Goal: Transaction & Acquisition: Obtain resource

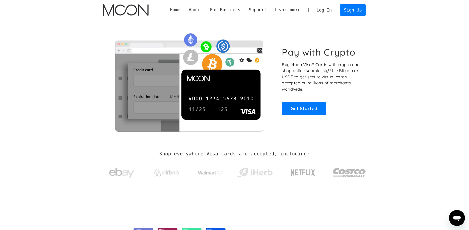
click at [327, 12] on link "Log In" at bounding box center [324, 10] width 24 height 11
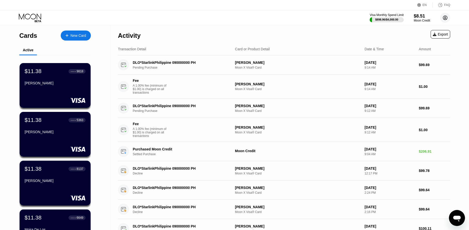
click at [444, 17] on circle at bounding box center [445, 18] width 10 height 10
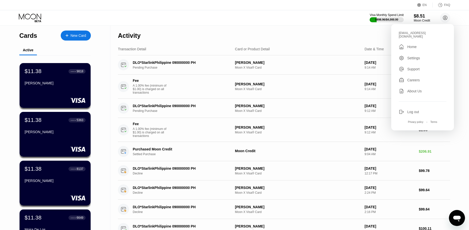
click at [290, 16] on div "Visa Monthly Spend Limit $898.96 / $4,000.00 $8.51 Moon Credit ekmt9824@erkarmo…" at bounding box center [234, 17] width 469 height 15
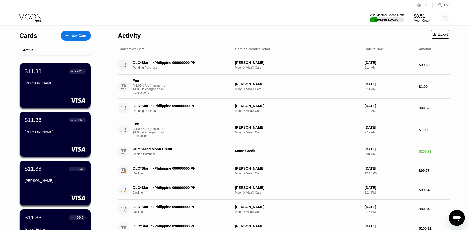
click at [445, 20] on icon at bounding box center [445, 18] width 4 height 4
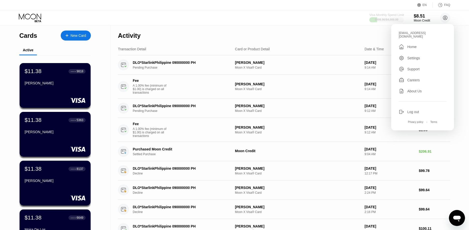
click at [384, 18] on div "$898.96 / $4,000.00" at bounding box center [387, 19] width 24 height 3
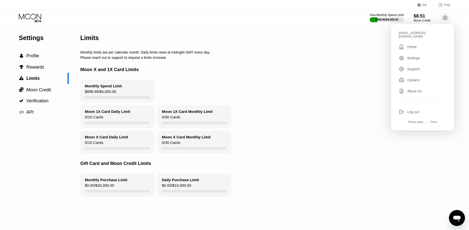
click at [419, 17] on div "$8.51" at bounding box center [421, 15] width 17 height 5
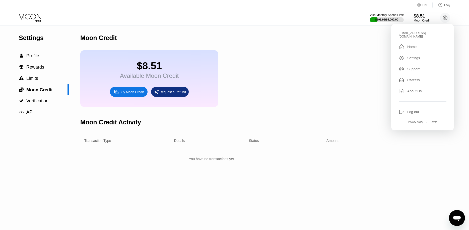
click at [420, 16] on div "$8.51" at bounding box center [421, 15] width 17 height 5
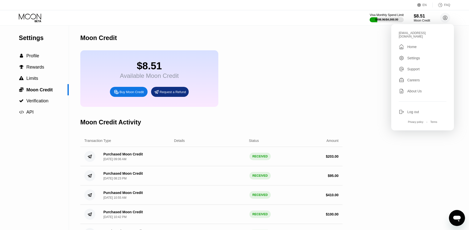
click at [337, 42] on div "Moon Credit" at bounding box center [211, 38] width 262 height 25
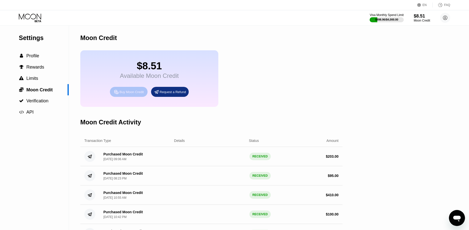
click at [129, 94] on div "Buy Moon Credit" at bounding box center [131, 92] width 24 height 4
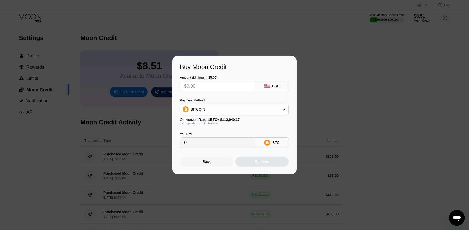
click at [224, 109] on div "BITCOIN" at bounding box center [234, 110] width 108 height 10
click at [202, 131] on div "USDT on TRON" at bounding box center [234, 134] width 106 height 10
type input "0.00"
click at [201, 88] on input "text" at bounding box center [217, 86] width 66 height 10
type input "$2"
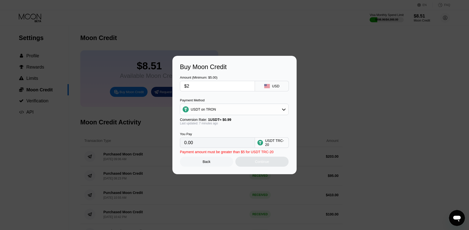
type input "2.02"
type input "$20"
type input "20.20"
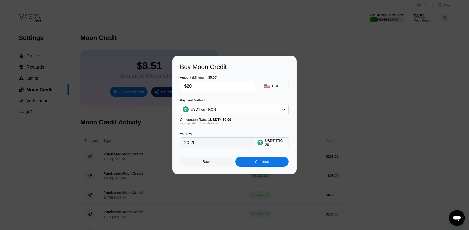
type input "$203"
type input "205.05"
type input "$20"
type input "20.20"
type input "$204"
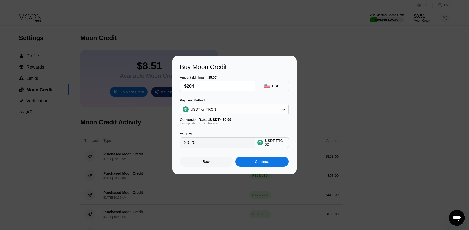
type input "206.06"
type input "$204"
click at [257, 163] on div "Continue" at bounding box center [262, 162] width 14 height 4
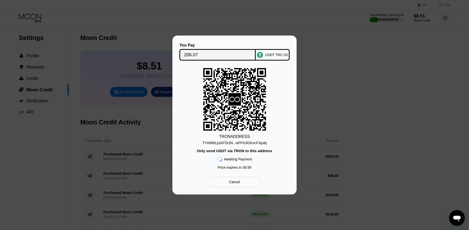
click at [247, 143] on div "TYW8kfLp3ATDtJN...wFPG3GKxcFJqubj" at bounding box center [234, 143] width 64 height 4
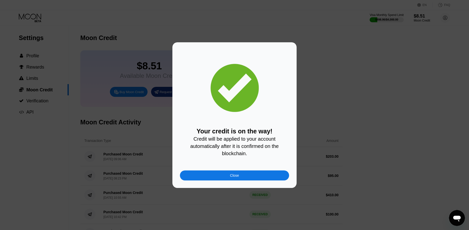
click at [246, 180] on div "Close" at bounding box center [234, 176] width 109 height 10
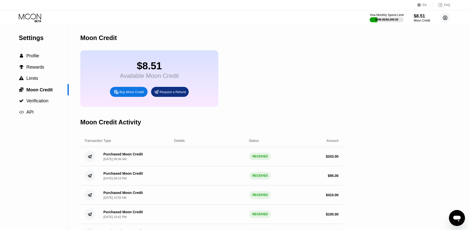
click at [445, 19] on circle at bounding box center [445, 18] width 10 height 10
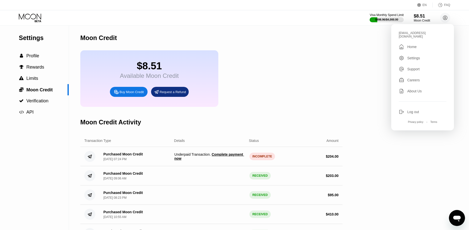
click at [335, 77] on div "$8.51 Available Moon Credit Buy Moon Credit Request a Refund" at bounding box center [211, 78] width 262 height 57
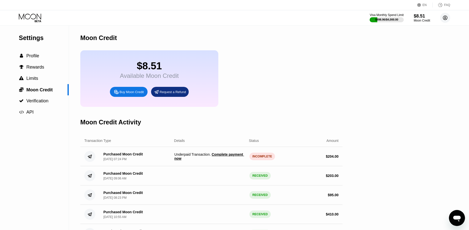
click at [442, 17] on circle at bounding box center [445, 18] width 10 height 10
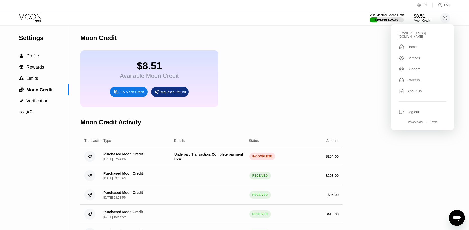
click at [340, 47] on div "Moon Credit" at bounding box center [211, 38] width 262 height 25
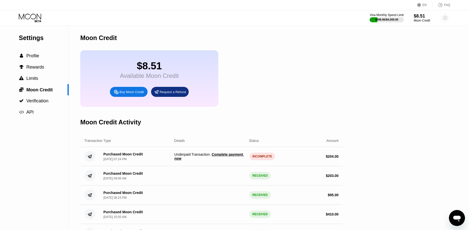
click at [447, 20] on circle at bounding box center [445, 18] width 10 height 10
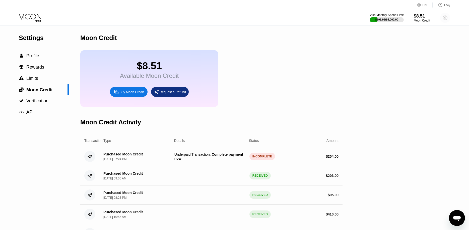
click at [443, 18] on circle at bounding box center [445, 18] width 10 height 10
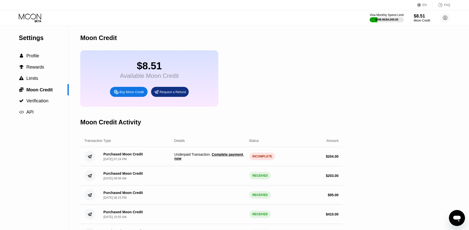
click at [334, 107] on div "$8.51 Available Moon Credit Buy Moon Credit Request a Refund" at bounding box center [211, 78] width 262 height 57
click at [221, 161] on span "Claim $200.97 of Moon Credit" at bounding box center [211, 159] width 49 height 4
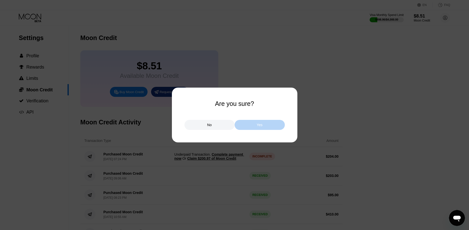
click at [251, 121] on div "Yes" at bounding box center [259, 125] width 50 height 10
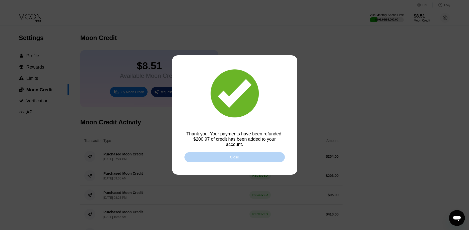
click at [246, 157] on div "Close" at bounding box center [234, 157] width 100 height 10
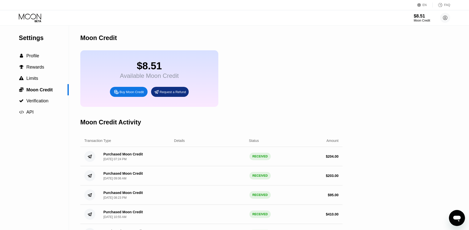
click at [30, 17] on icon at bounding box center [30, 18] width 23 height 9
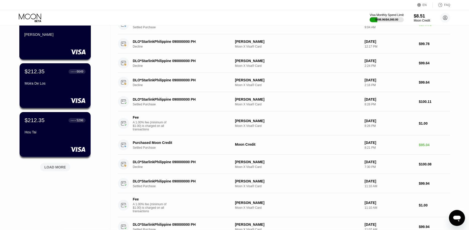
scroll to position [153, 0]
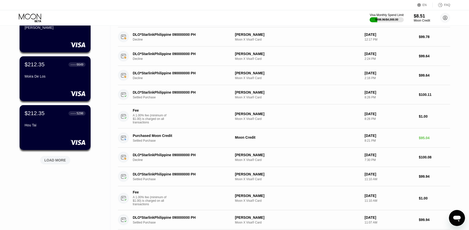
click at [56, 162] on div "LOAD MORE" at bounding box center [55, 160] width 22 height 5
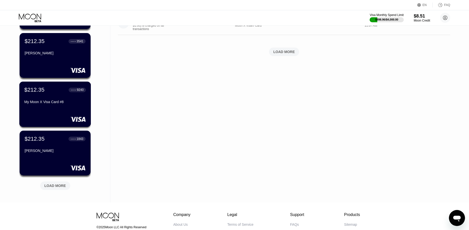
scroll to position [384, 0]
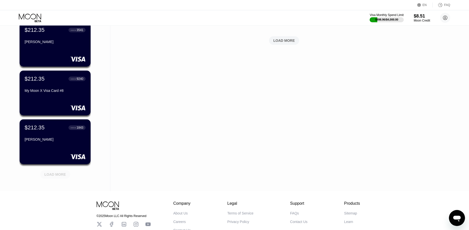
click at [59, 174] on div "LOAD MORE" at bounding box center [55, 174] width 22 height 5
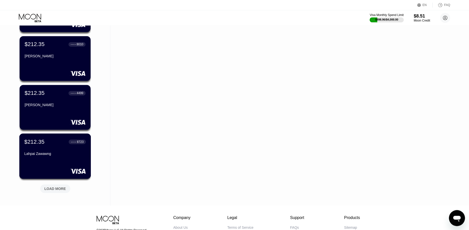
scroll to position [627, 0]
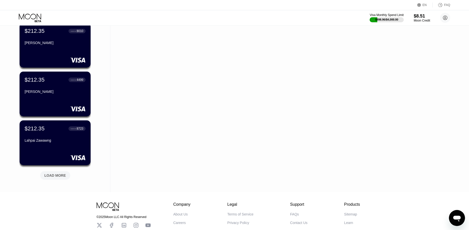
click at [62, 175] on div "LOAD MORE" at bounding box center [55, 176] width 22 height 5
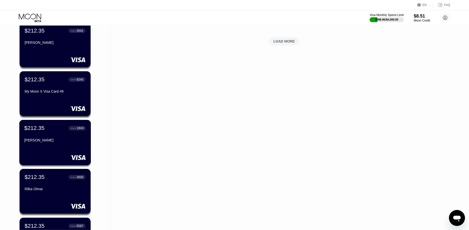
scroll to position [372, 0]
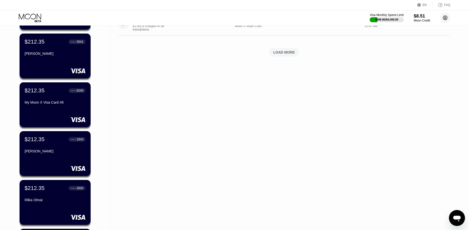
click at [446, 20] on circle at bounding box center [445, 18] width 10 height 10
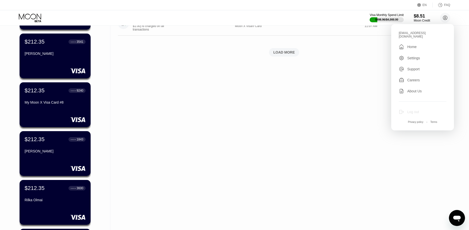
click at [420, 110] on div "Log out" at bounding box center [422, 112] width 48 height 6
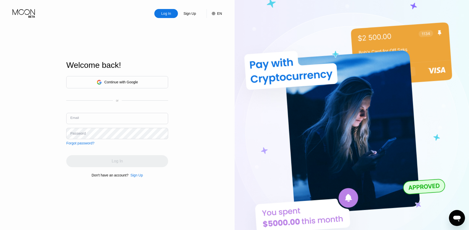
click at [133, 118] on input "text" at bounding box center [117, 118] width 102 height 11
type input "[EMAIL_ADDRESS][DOMAIN_NAME]"
